Goal: Find specific page/section: Find specific page/section

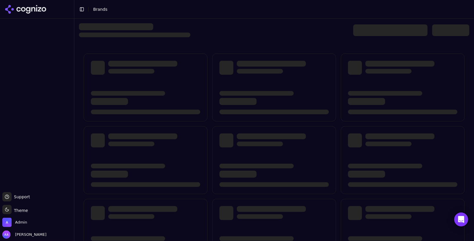
click at [212, 32] on div at bounding box center [274, 30] width 390 height 14
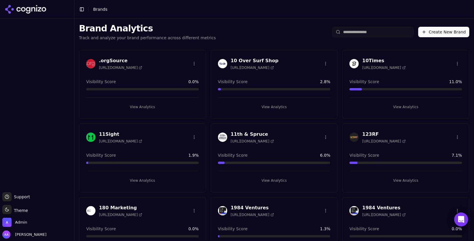
click at [375, 30] on input "search" at bounding box center [372, 32] width 81 height 10
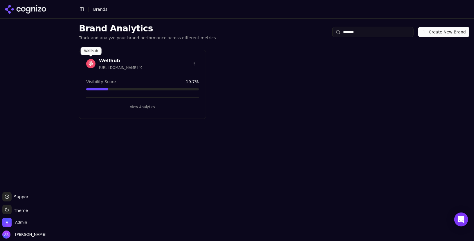
type input "*******"
click at [91, 60] on img at bounding box center [90, 63] width 9 height 9
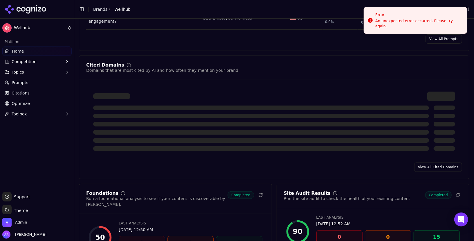
scroll to position [573, 0]
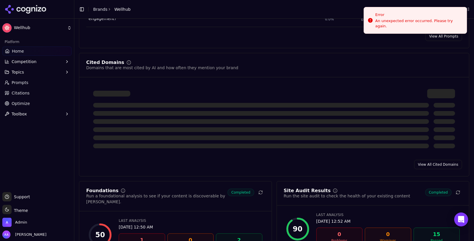
click at [229, 122] on div at bounding box center [274, 125] width 362 height 45
click at [26, 97] on link "Citations" at bounding box center [36, 92] width 69 height 9
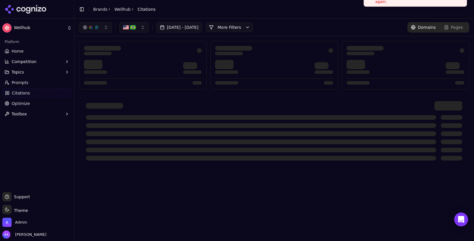
drag, startPoint x: 377, startPoint y: 7, endPoint x: 377, endPoint y: -7, distance: 13.3
click at [337, 26] on div "[DATE] - [DATE] More More Filters Domains Pages" at bounding box center [274, 27] width 390 height 10
click at [21, 222] on span "Admin" at bounding box center [21, 221] width 12 height 5
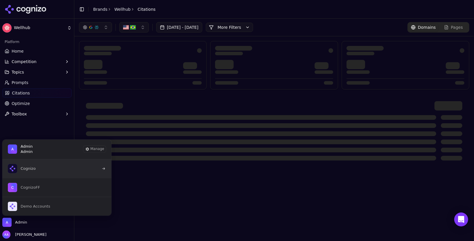
click at [48, 167] on button "Cognizo" at bounding box center [57, 168] width 110 height 19
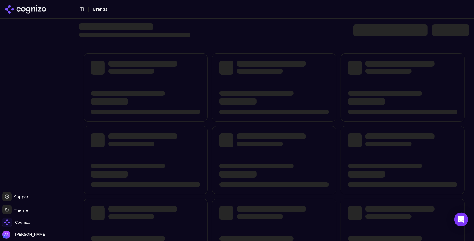
click at [83, 8] on button "Toggle Sidebar" at bounding box center [82, 9] width 8 height 8
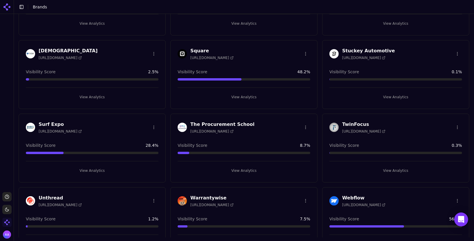
scroll to position [1049, 0]
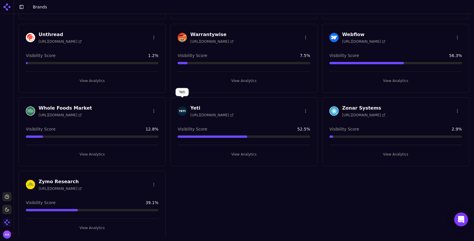
click at [184, 106] on img at bounding box center [182, 110] width 9 height 9
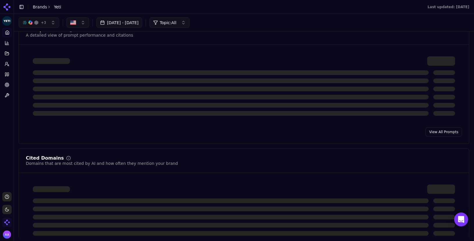
scroll to position [414, 0]
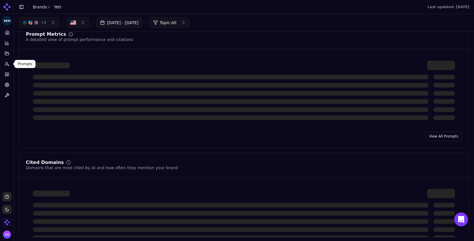
click at [6, 63] on circle at bounding box center [7, 63] width 2 height 2
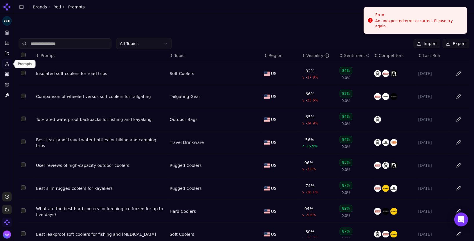
scroll to position [71, 0]
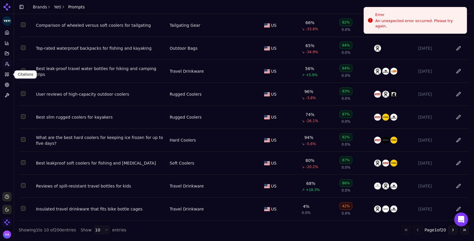
click at [6, 75] on icon at bounding box center [5, 74] width 1 height 3
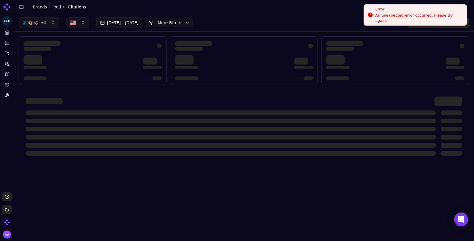
drag, startPoint x: 388, startPoint y: 19, endPoint x: 388, endPoint y: -6, distance: 25.0
click at [388, 13] on div "An unexpected error occurred. Please try again." at bounding box center [418, 18] width 87 height 10
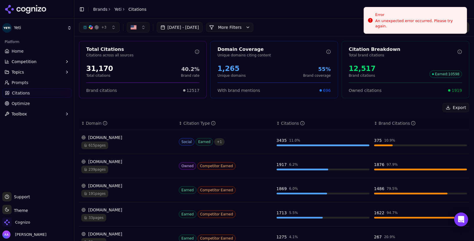
click at [30, 90] on link "Citations" at bounding box center [36, 92] width 69 height 9
click at [32, 78] on link "Prompts" at bounding box center [36, 82] width 69 height 9
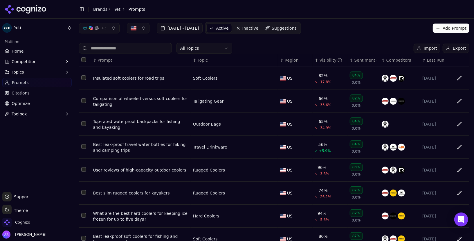
click at [122, 75] on div "Insulated soft coolers for road trips" at bounding box center [140, 78] width 95 height 6
